Goal: Task Accomplishment & Management: Manage account settings

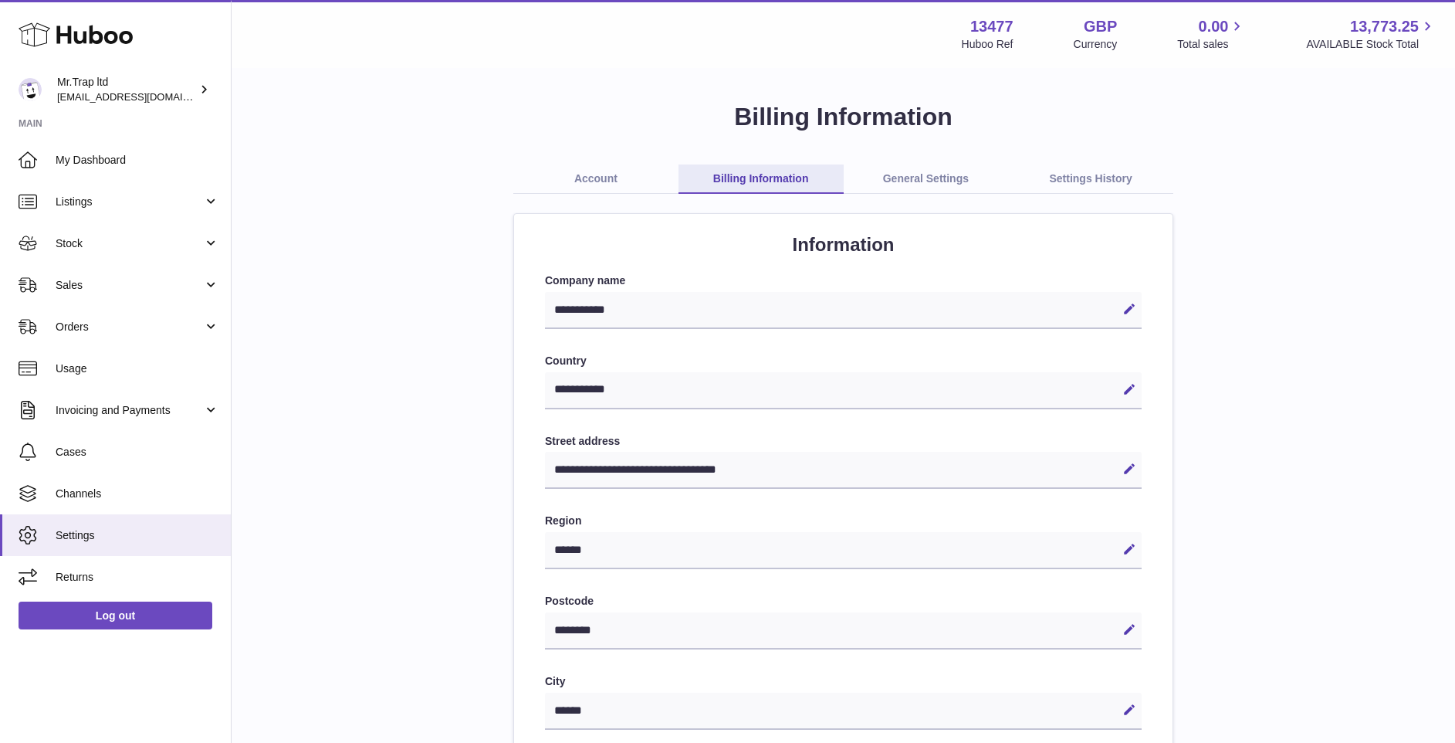
select select "**"
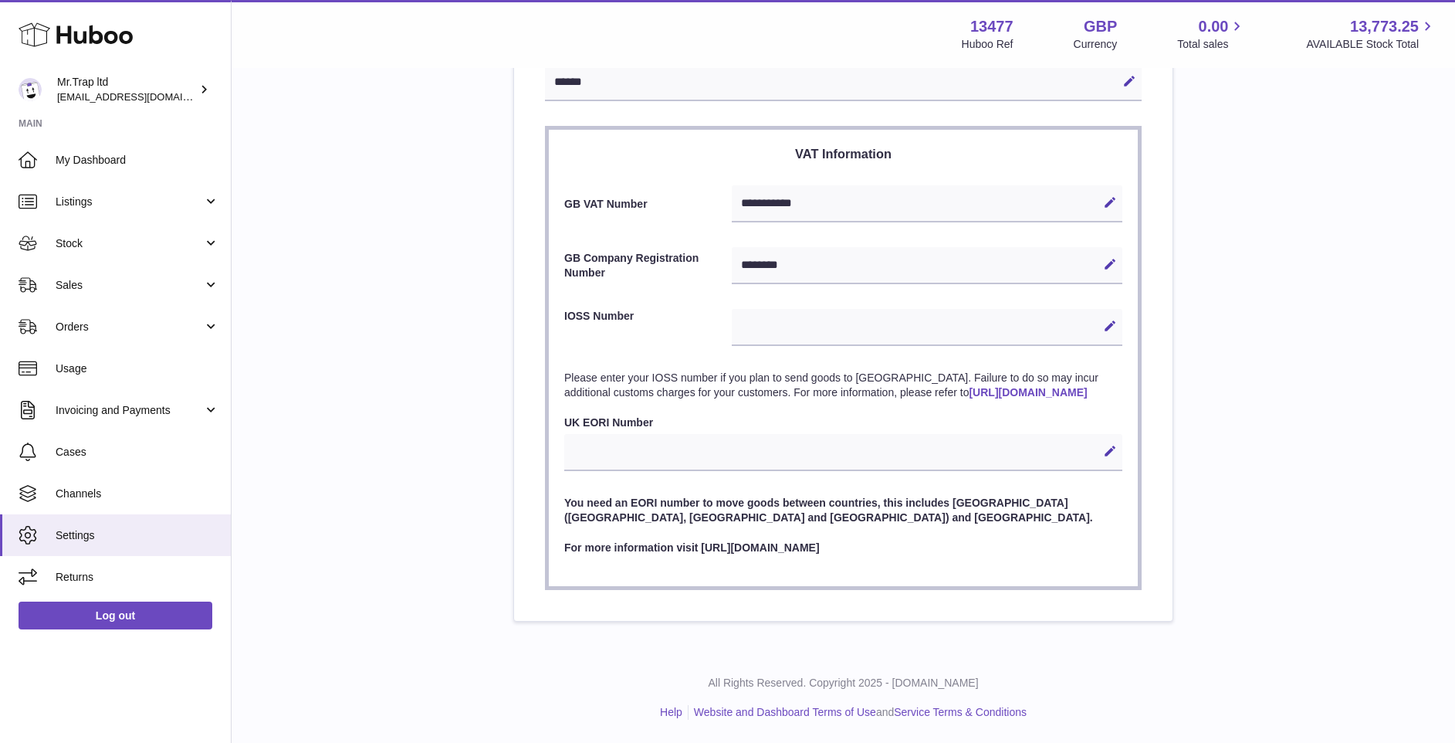
click at [58, 40] on use at bounding box center [76, 35] width 114 height 24
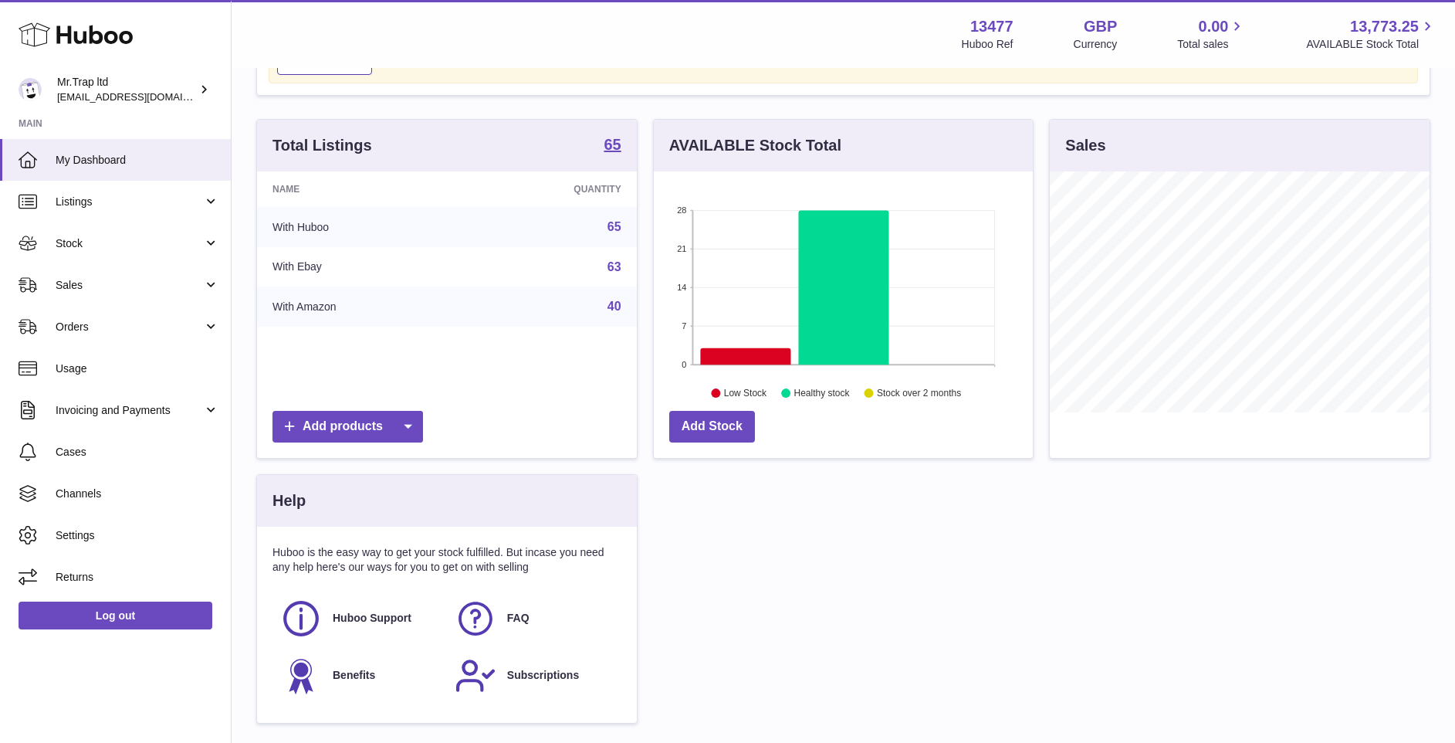
scroll to position [374, 0]
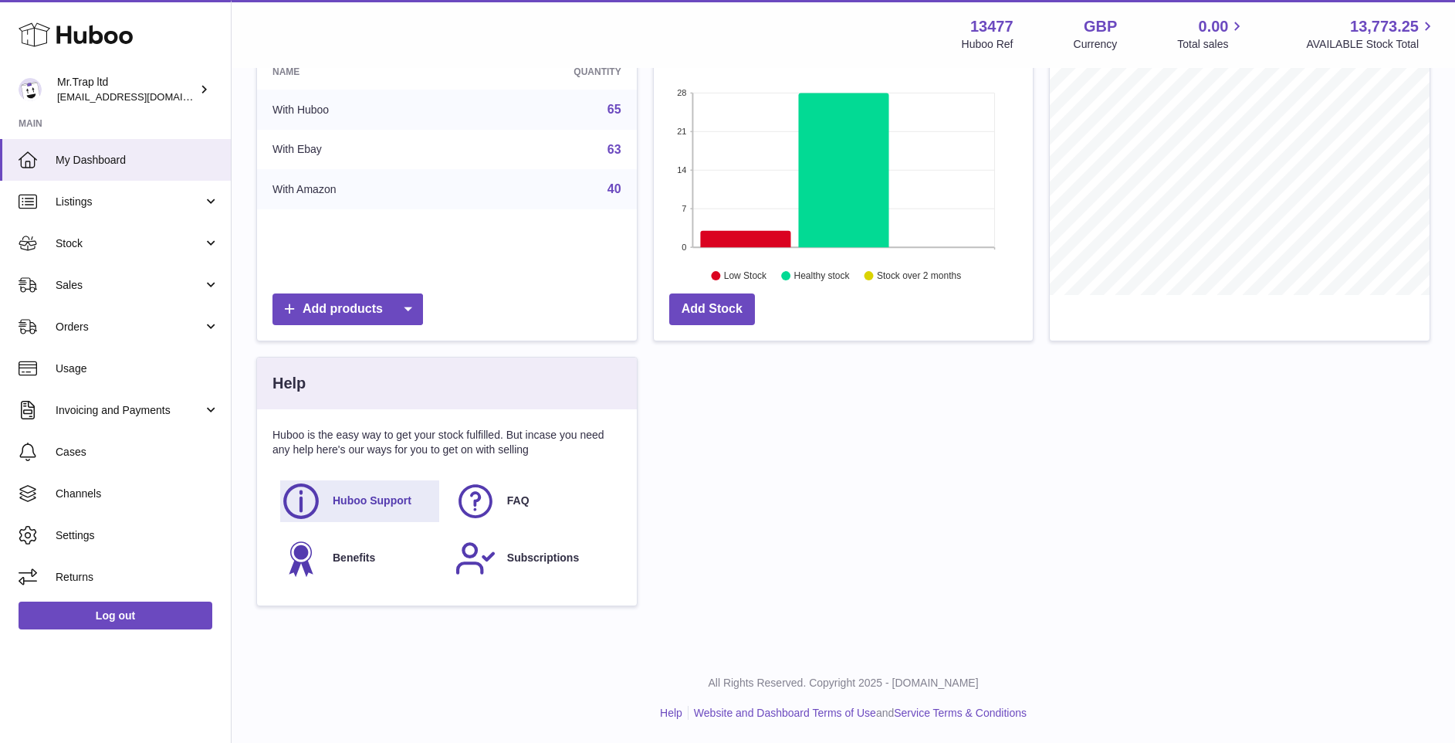
click at [392, 508] on span "Huboo Support" at bounding box center [372, 500] width 79 height 15
click at [188, 408] on span "Invoicing and Payments" at bounding box center [129, 410] width 147 height 15
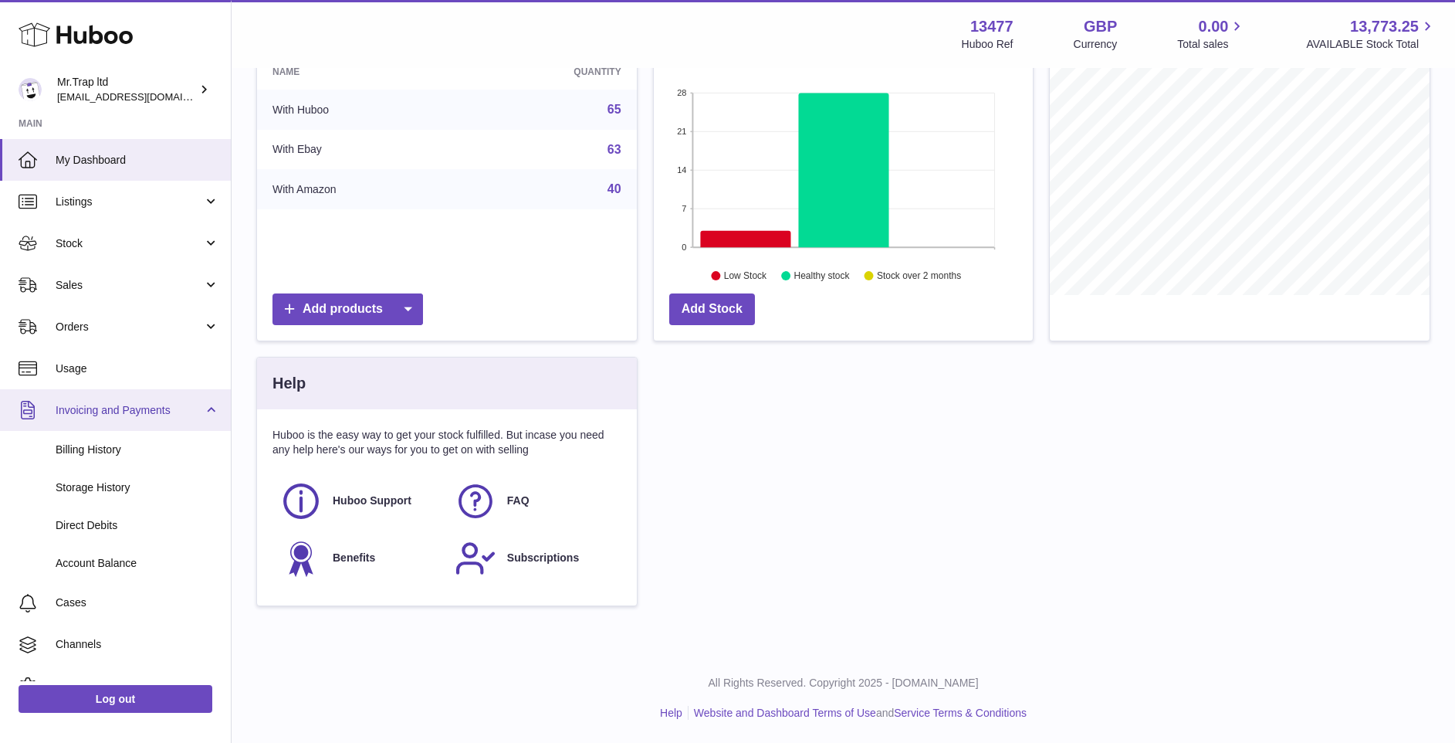
click at [155, 420] on link "Invoicing and Payments" at bounding box center [115, 410] width 231 height 42
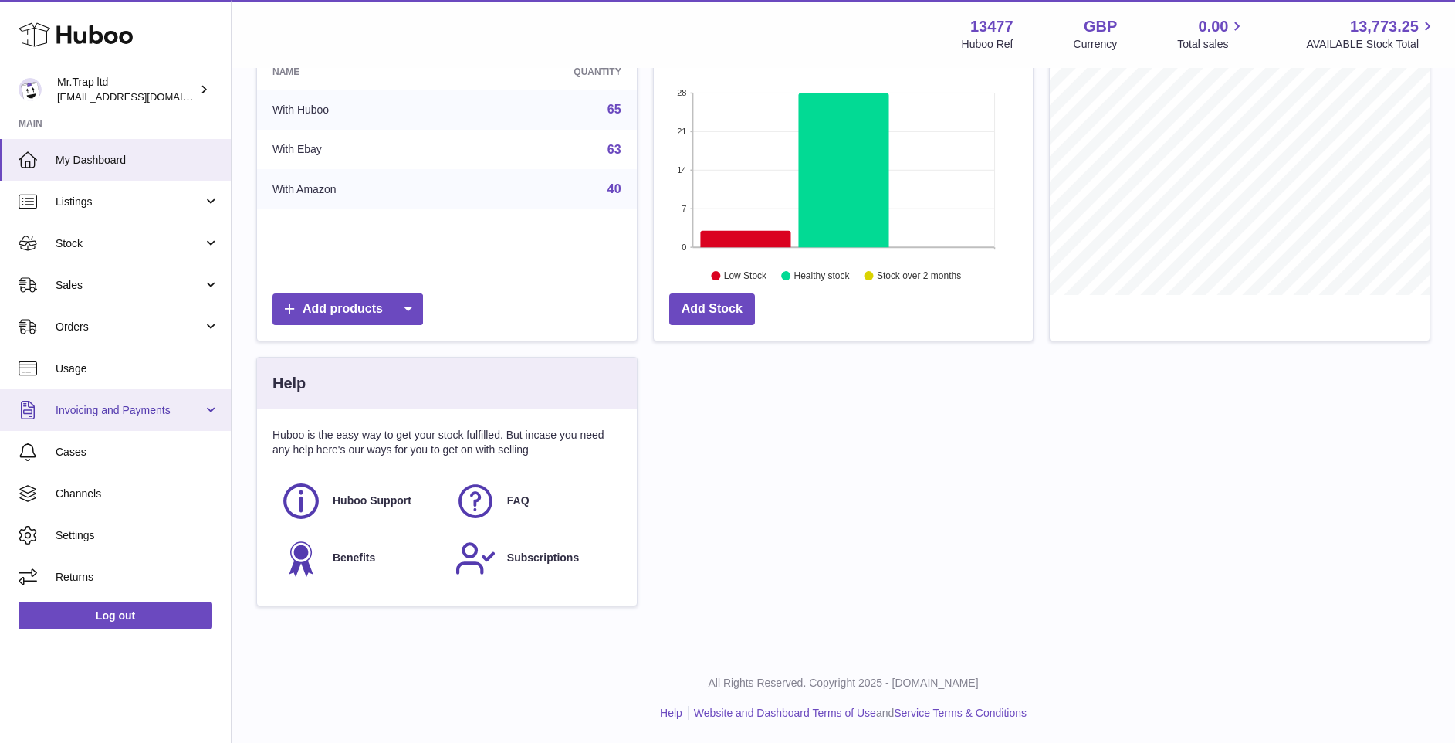
click at [155, 420] on link "Invoicing and Payments" at bounding box center [115, 410] width 231 height 42
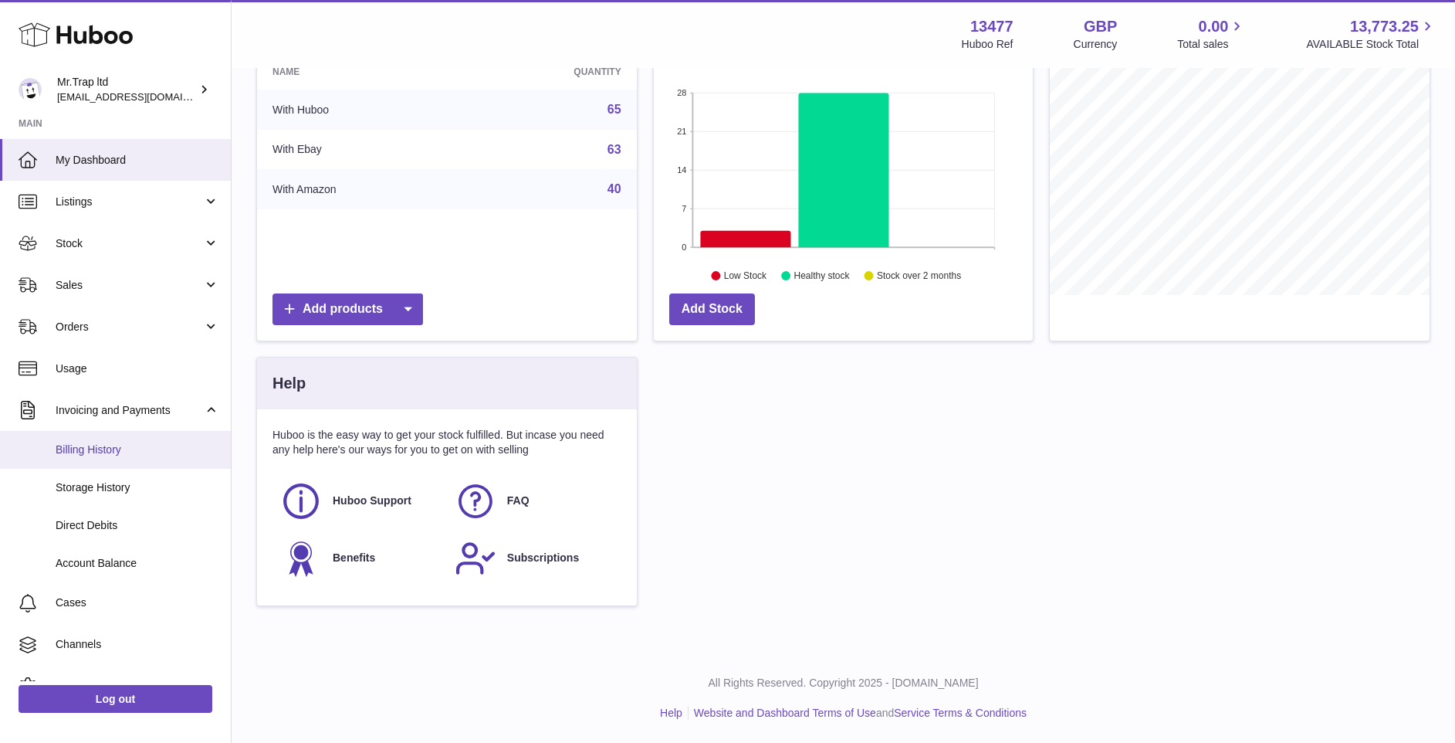
click at [103, 440] on link "Billing History" at bounding box center [115, 450] width 231 height 38
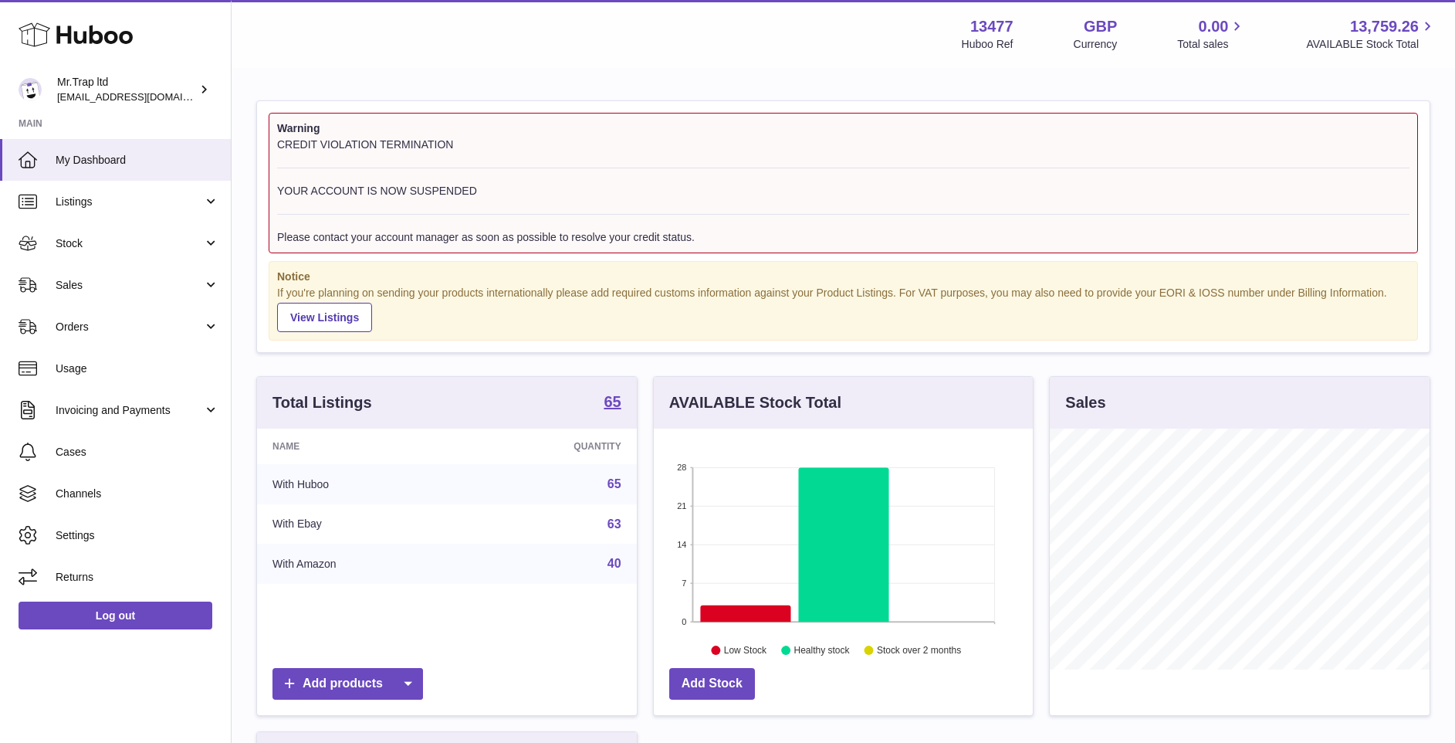
scroll to position [241, 379]
click at [103, 440] on link "Cases" at bounding box center [115, 452] width 231 height 42
click at [93, 404] on span "Invoicing and Payments" at bounding box center [129, 410] width 147 height 15
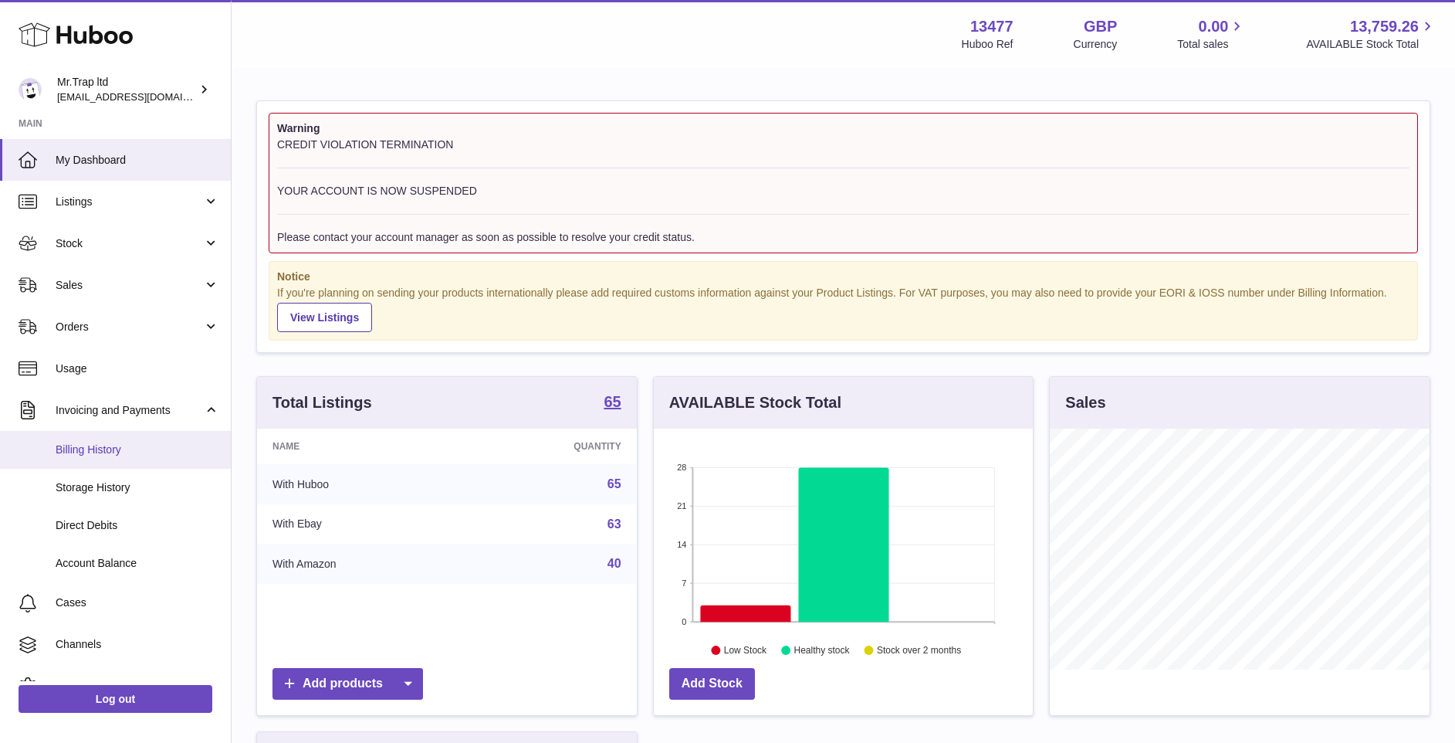
click at [93, 459] on link "Billing History" at bounding box center [115, 450] width 231 height 38
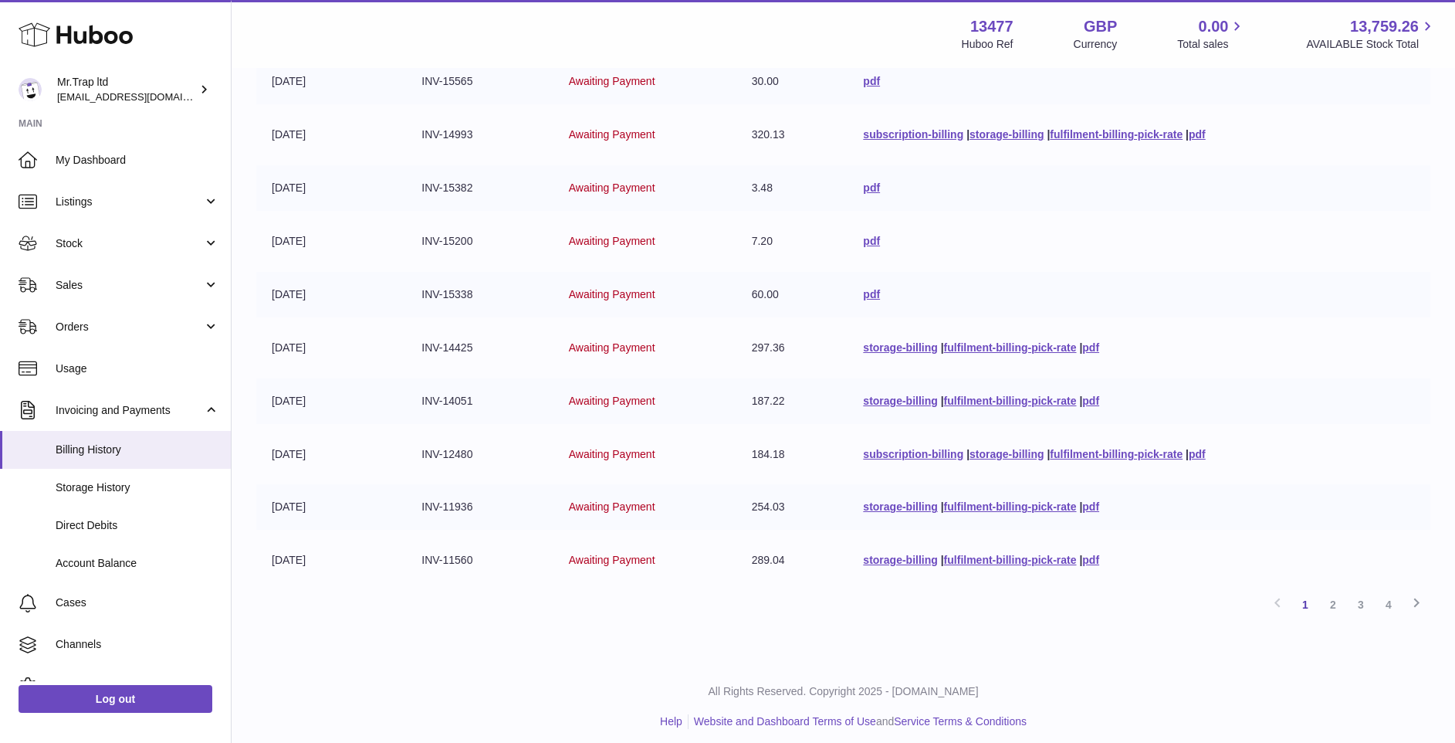
scroll to position [262, 0]
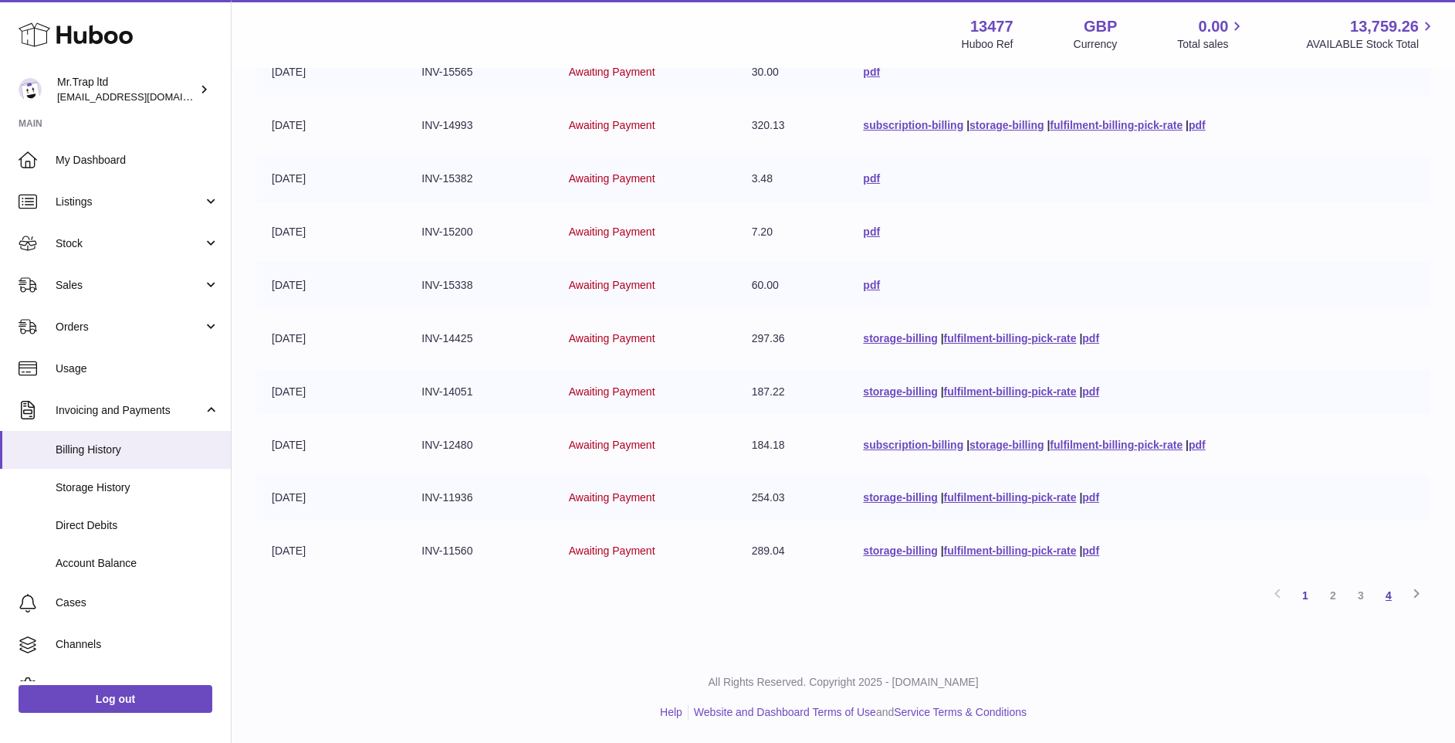
click at [1389, 598] on link "4" at bounding box center [1389, 595] width 28 height 28
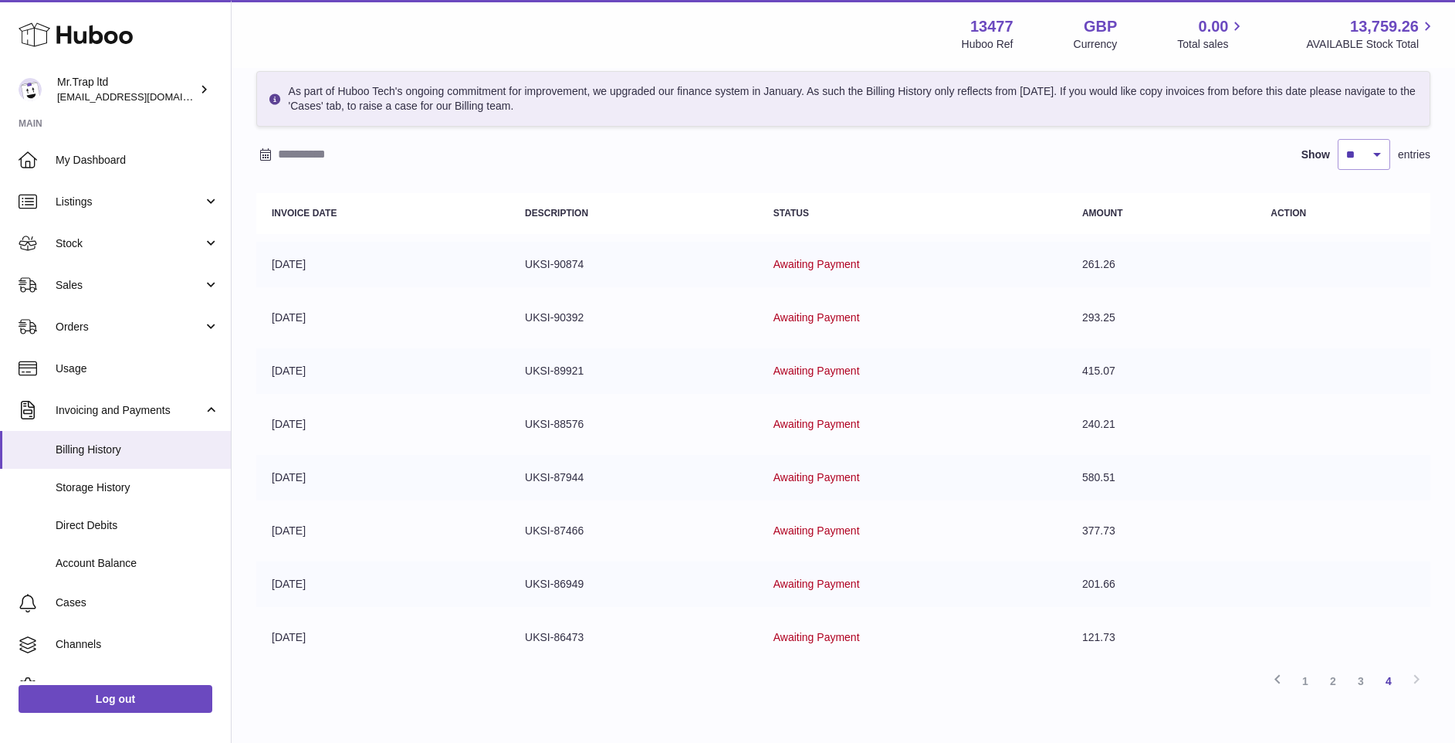
scroll to position [155, 0]
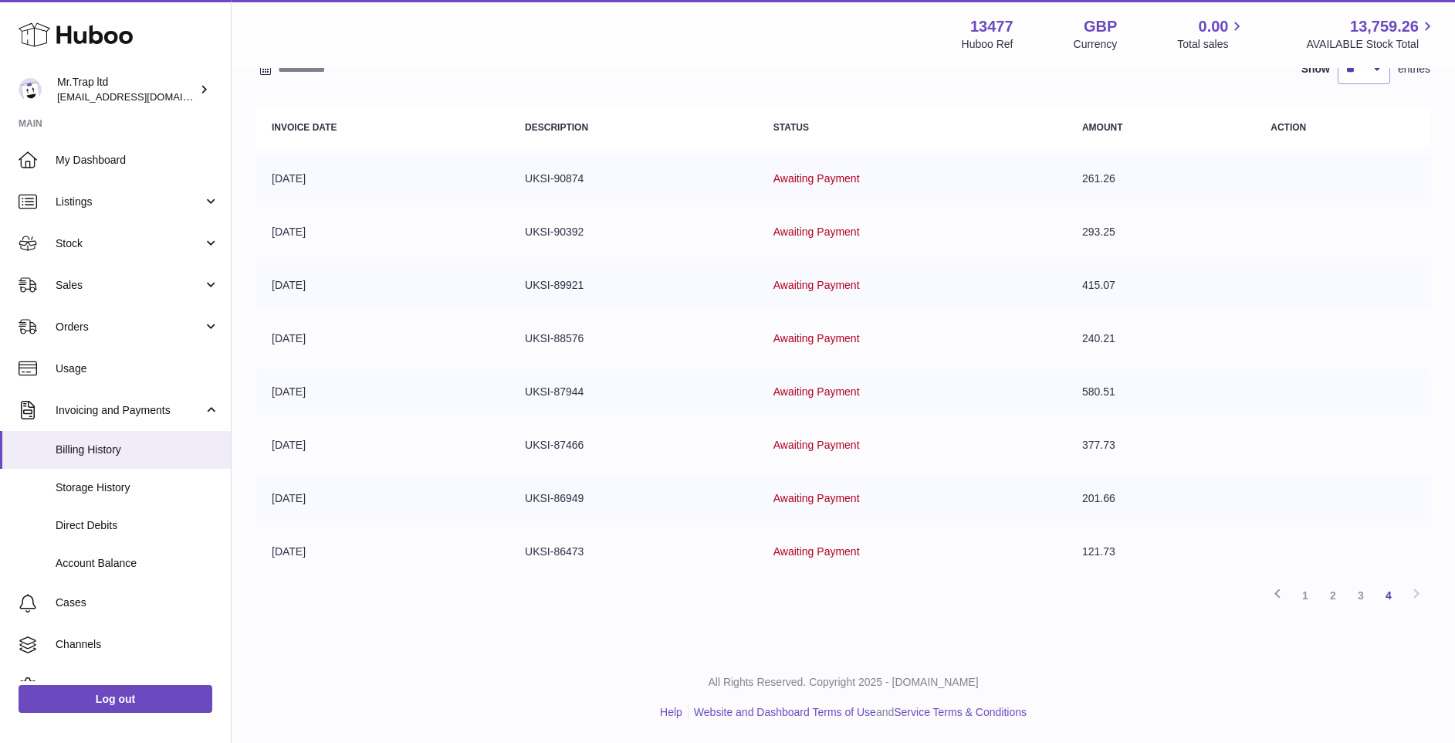
click at [1118, 527] on table "Invoice Date Description Status Amount Action 23-02-2025 UKSI-90874 Awaiting Pa…" at bounding box center [843, 341] width 1174 height 482
click at [1124, 532] on td "121.73" at bounding box center [1161, 552] width 188 height 46
click at [1123, 565] on td "121.73" at bounding box center [1161, 552] width 188 height 46
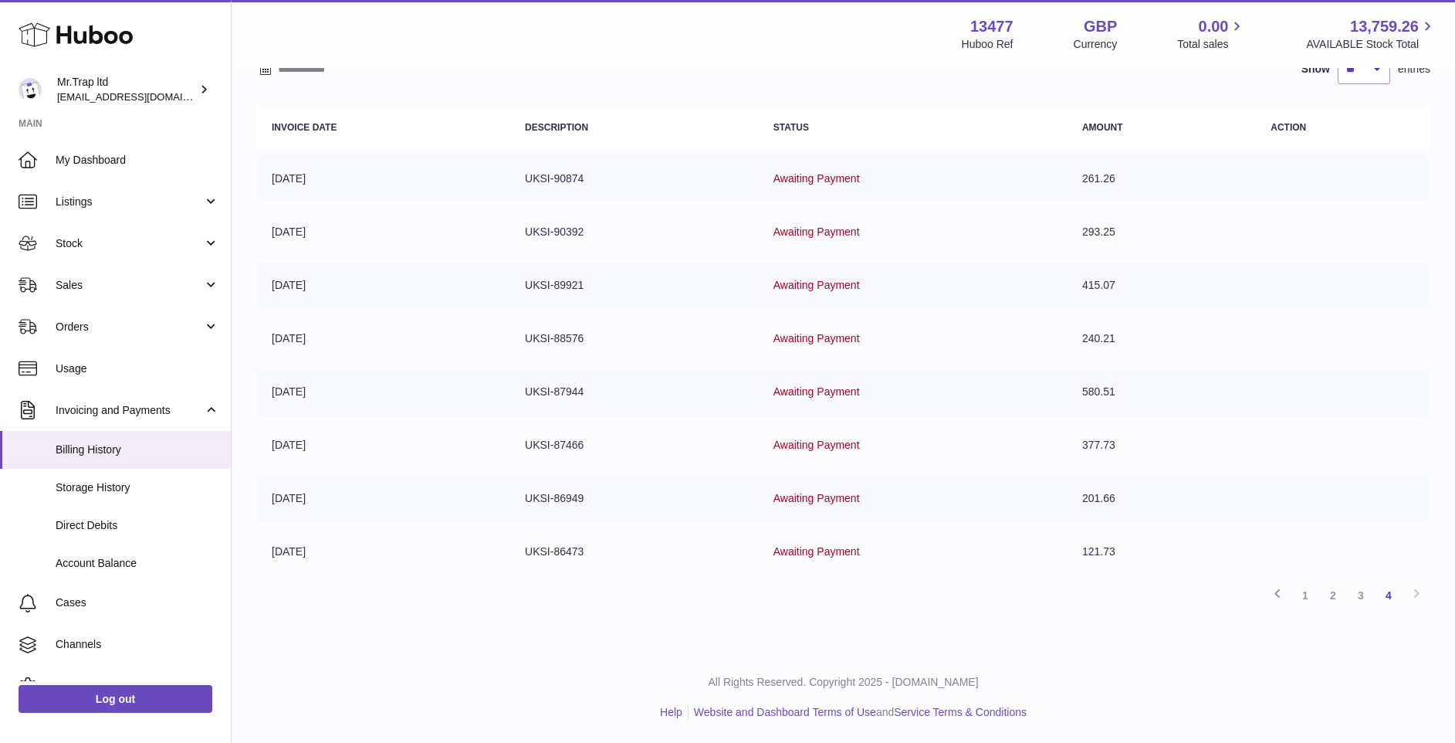
click at [1123, 565] on td "121.73" at bounding box center [1161, 552] width 188 height 46
drag, startPoint x: 1122, startPoint y: 551, endPoint x: 967, endPoint y: 566, distance: 155.1
click at [967, 566] on tr "05-01-2025 UKSI-86473 Awaiting Payment 121.73" at bounding box center [843, 552] width 1174 height 46
